Goal: Register for event/course

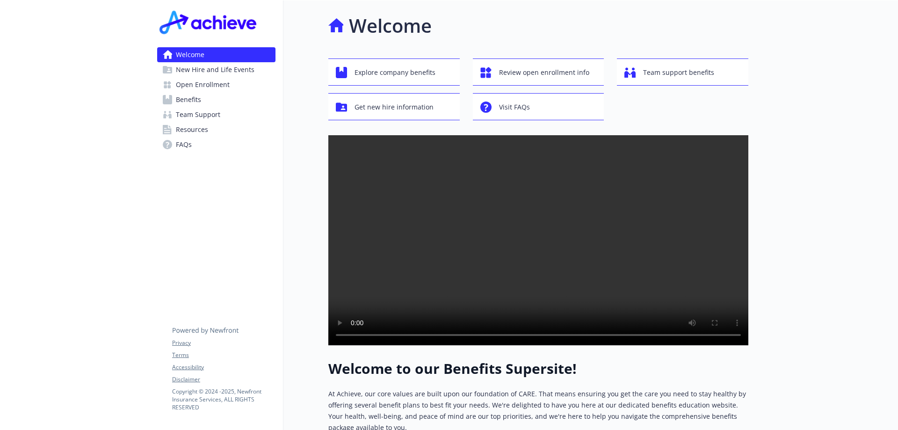
click at [198, 77] on span "Open Enrollment" at bounding box center [203, 84] width 54 height 15
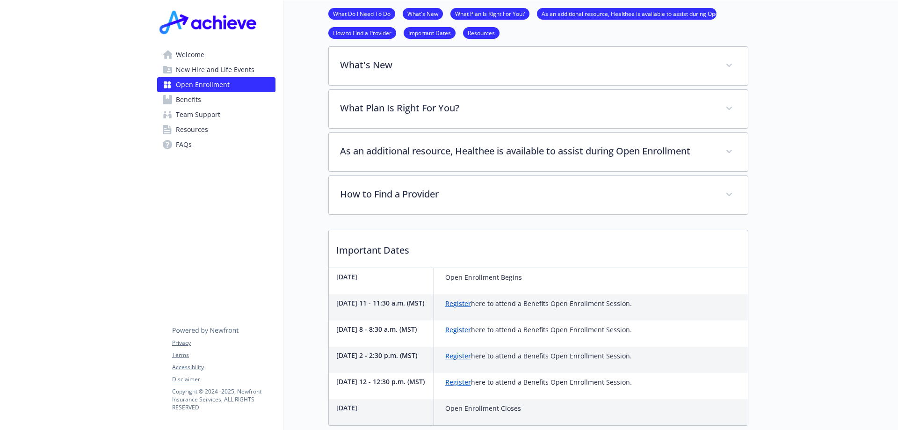
scroll to position [234, 0]
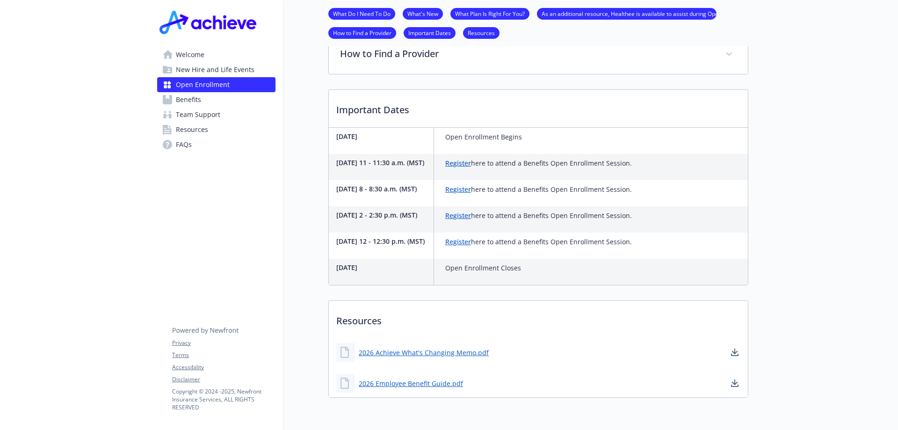
click at [451, 192] on link "Register" at bounding box center [458, 189] width 26 height 9
click at [199, 101] on span "Benefits" at bounding box center [188, 99] width 25 height 15
